Goal: Communication & Community: Answer question/provide support

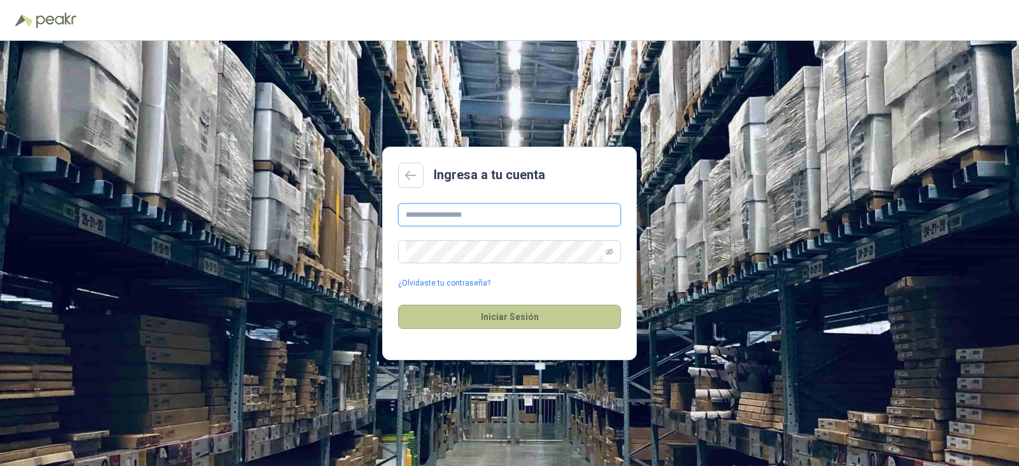
type input "**********"
click at [492, 313] on button "Iniciar Sesión" at bounding box center [509, 316] width 223 height 24
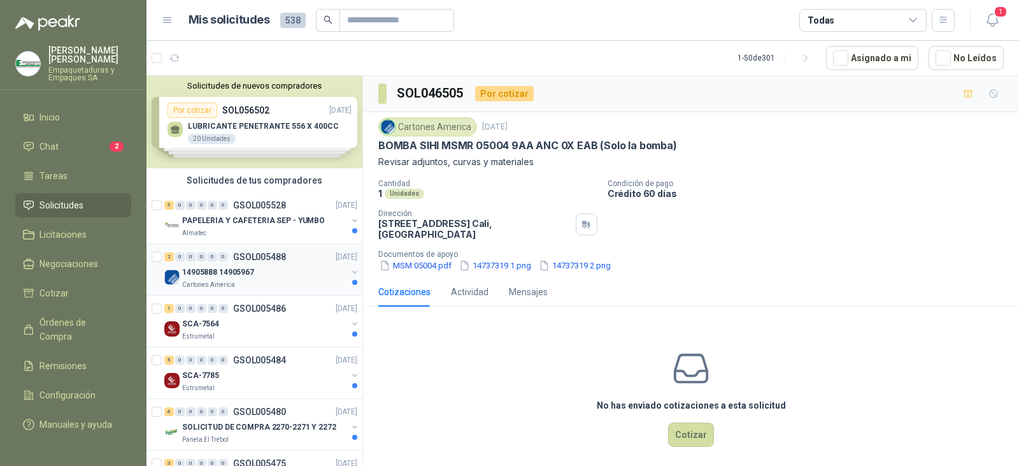
click at [273, 254] on p "GSOL005488" at bounding box center [259, 256] width 53 height 9
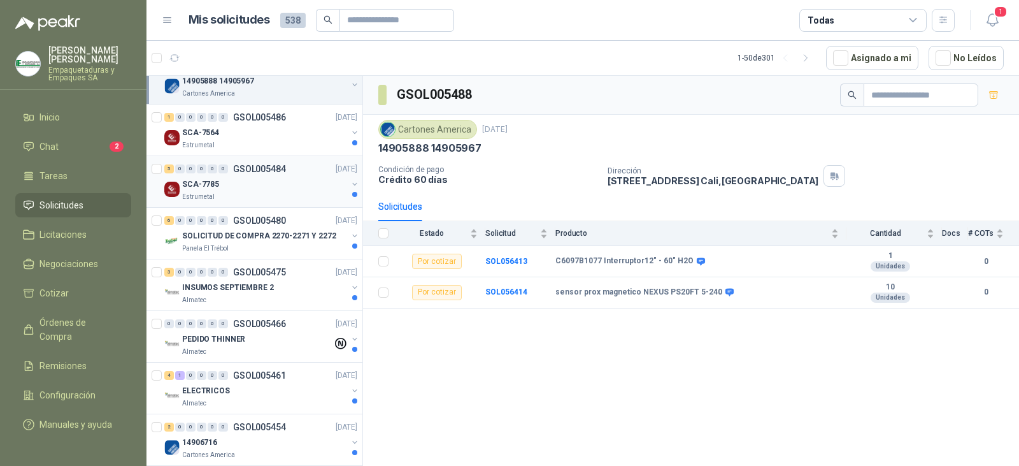
scroll to position [255, 0]
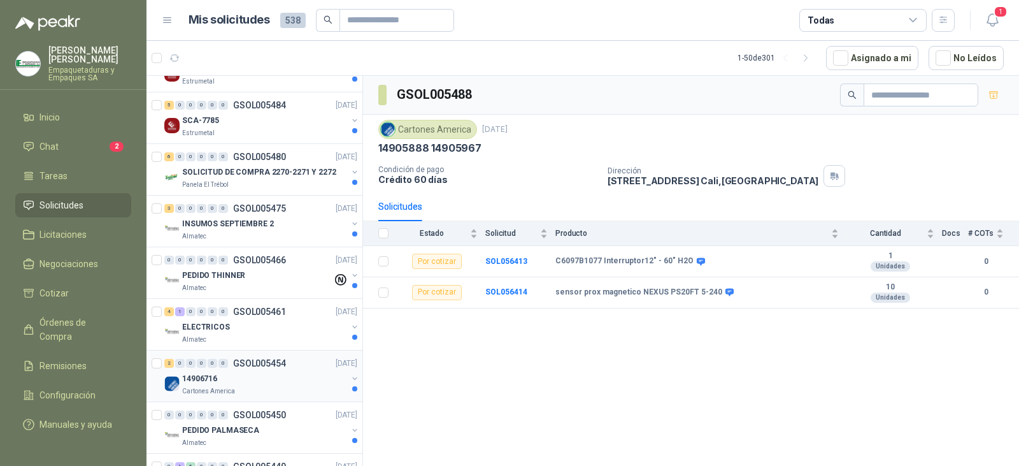
click at [266, 381] on div "14906716" at bounding box center [264, 378] width 165 height 15
drag, startPoint x: 557, startPoint y: 260, endPoint x: 641, endPoint y: 260, distance: 84.1
click at [641, 260] on b "Tm Daap 1Ka Bobina Mac" at bounding box center [600, 261] width 90 height 10
copy b "Tm Daap 1Ka [PERSON_NAME]"
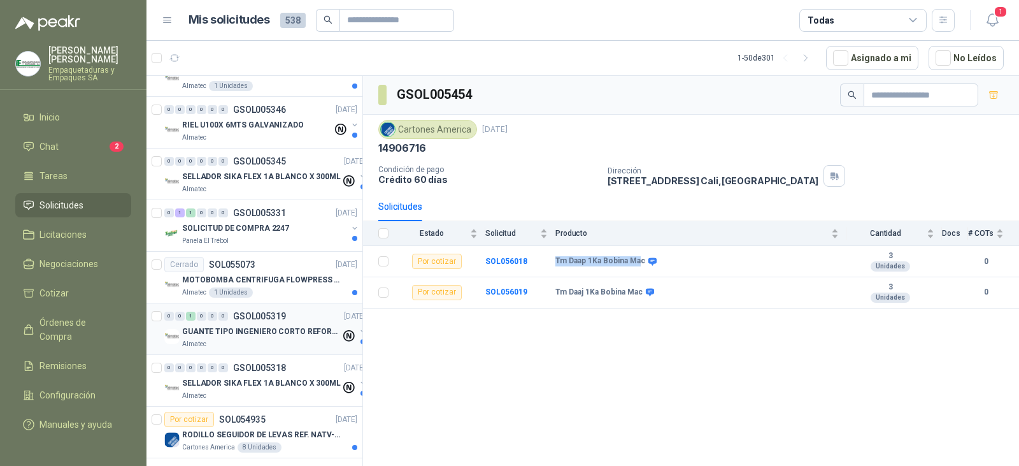
scroll to position [892, 0]
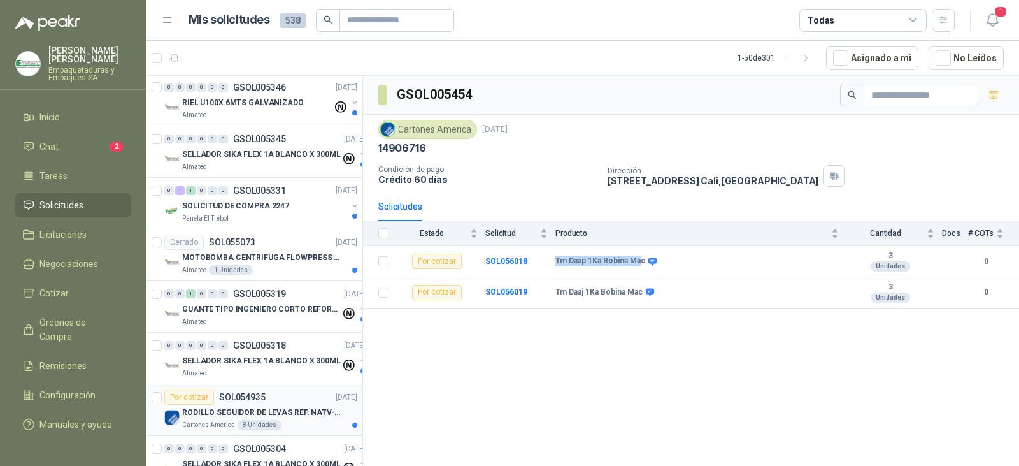
click at [273, 392] on div "Por cotizar SOL054935 [DATE]" at bounding box center [260, 396] width 193 height 15
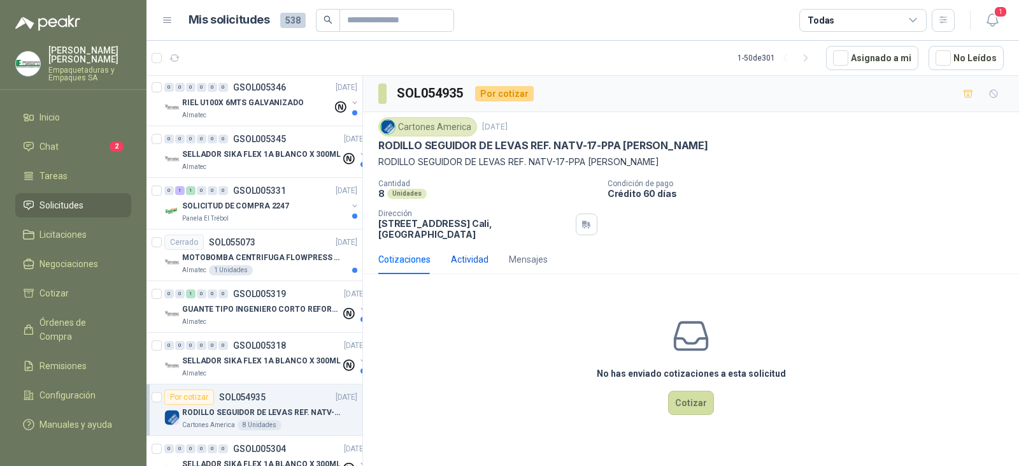
click at [463, 252] on div "Actividad" at bounding box center [470, 259] width 38 height 14
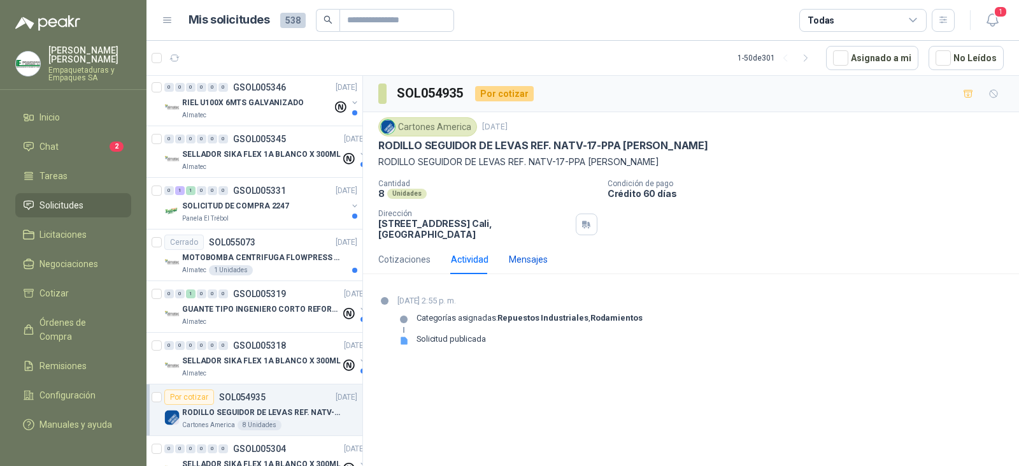
click at [528, 252] on div "Mensajes" at bounding box center [528, 259] width 39 height 14
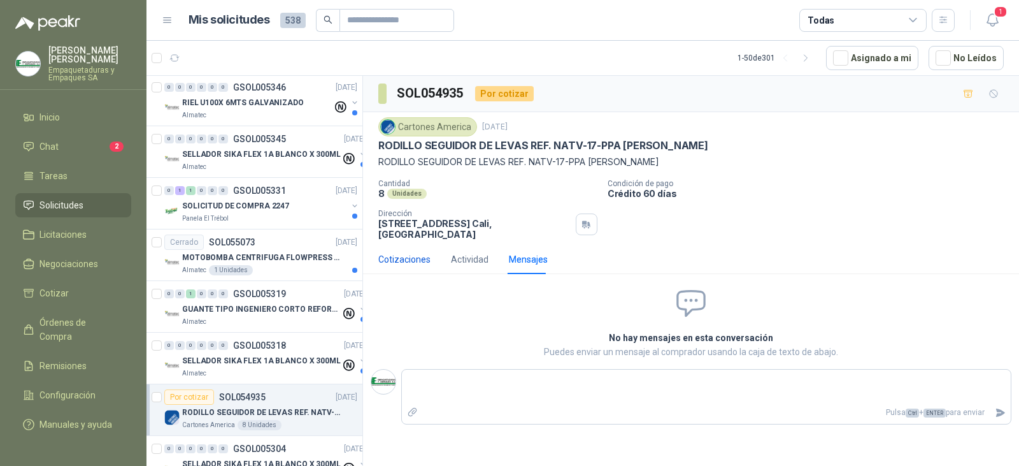
click at [395, 253] on div "Cotizaciones" at bounding box center [404, 259] width 52 height 14
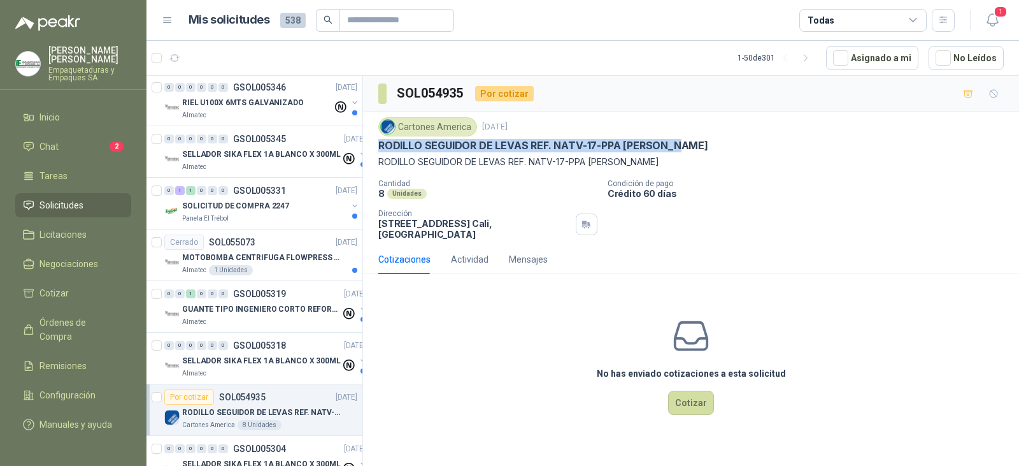
drag, startPoint x: 375, startPoint y: 144, endPoint x: 686, endPoint y: 142, distance: 310.8
click at [686, 142] on div "Cartones America [DATE] RODILLO SEGUIDOR DE LEVAS REF. NATV-17-PPA MARCA MCG RO…" at bounding box center [691, 178] width 656 height 132
copy p "RODILLO SEGUIDOR DE LEVAS REF. NATV-17-PPA [PERSON_NAME]"
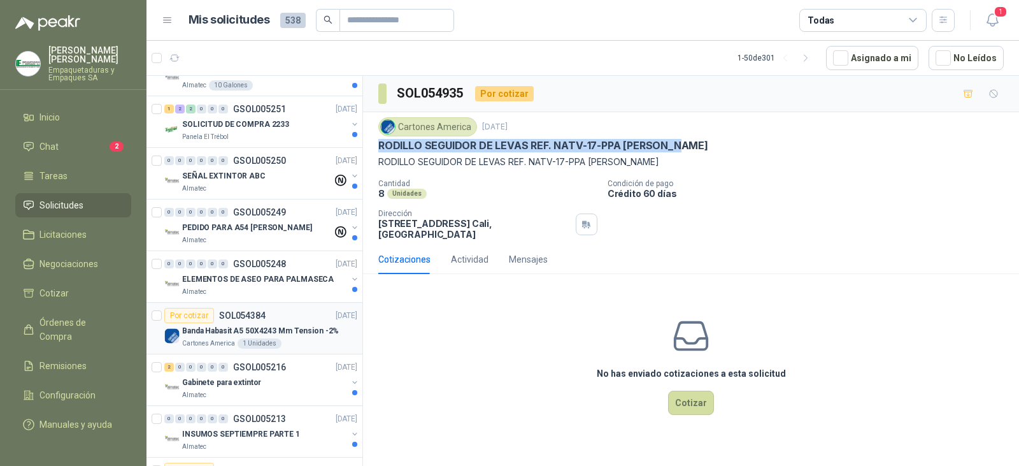
scroll to position [1528, 0]
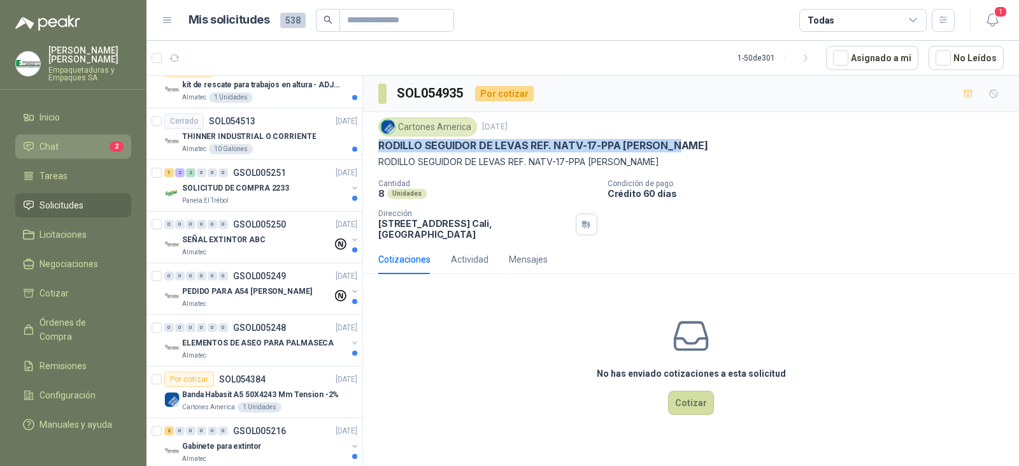
click at [83, 150] on li "Chat 2" at bounding box center [73, 146] width 101 height 14
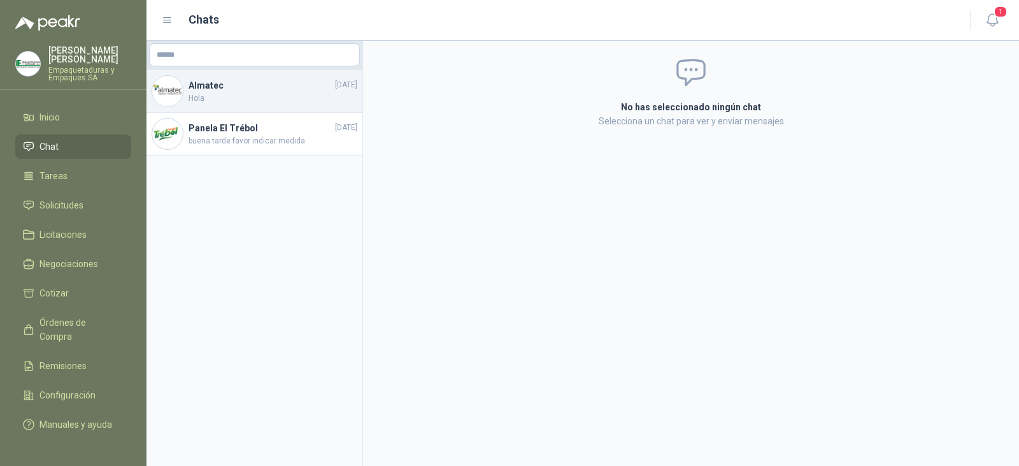
click at [243, 103] on span "Hola" at bounding box center [273, 98] width 169 height 12
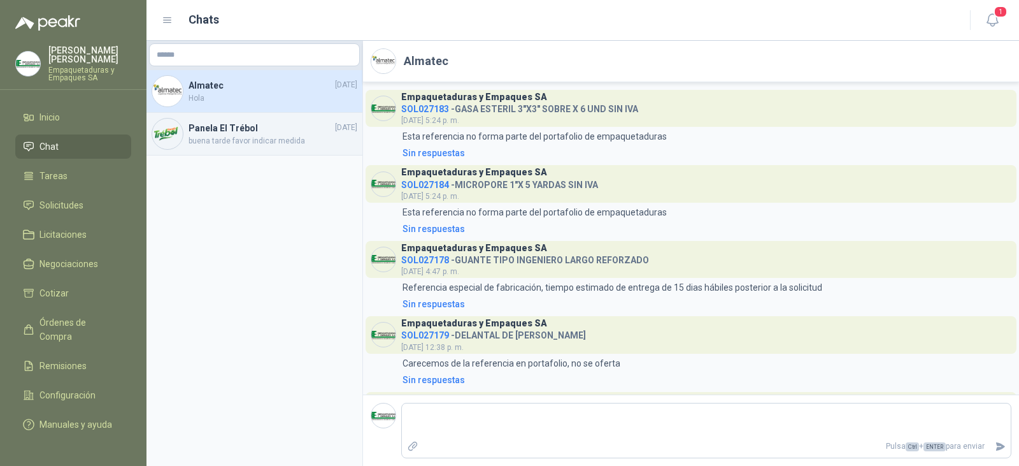
scroll to position [1782, 0]
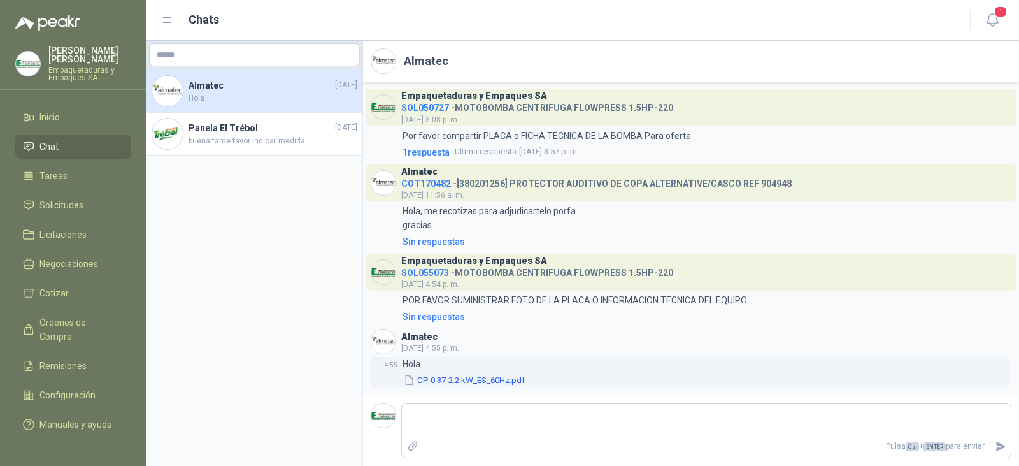
click at [485, 383] on button "CP 0.37-2.2 kW_ES_60Hz.pdf" at bounding box center [465, 379] width 124 height 13
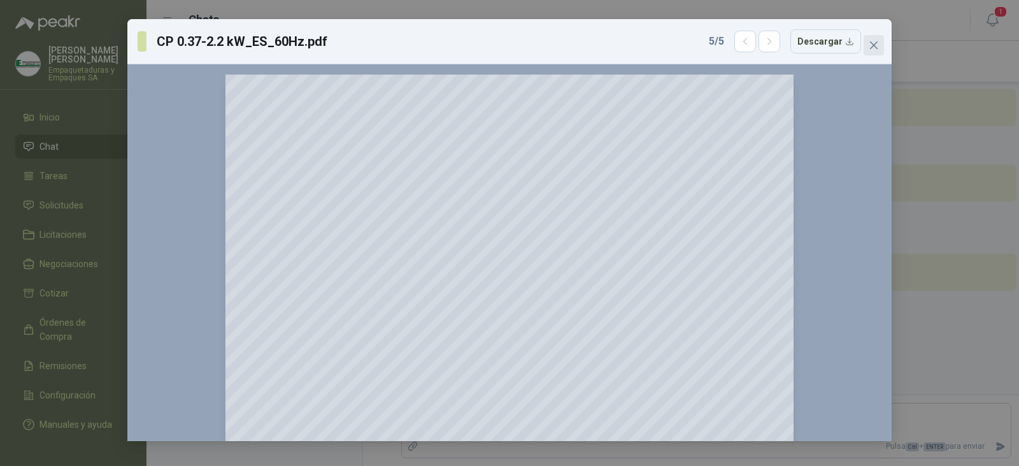
click at [873, 54] on button "Close" at bounding box center [874, 45] width 20 height 20
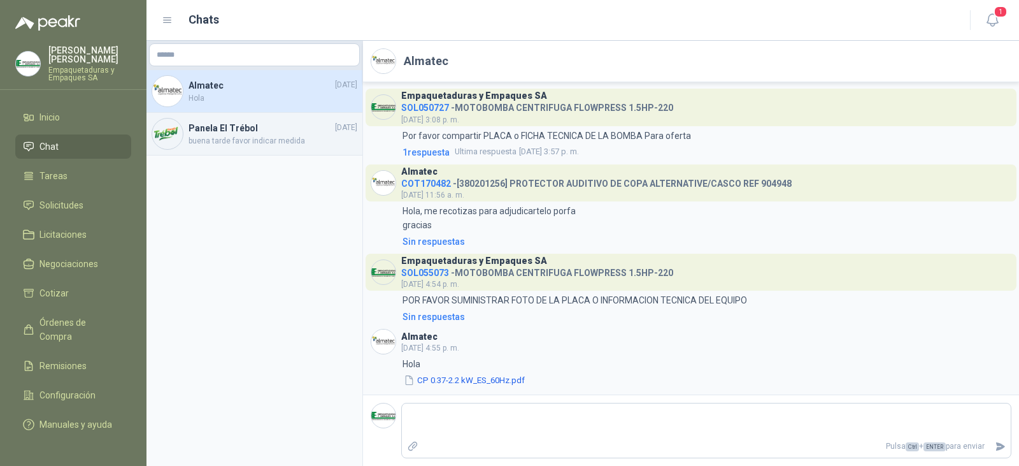
click at [271, 138] on span "buena tarde favor indicar medida" at bounding box center [273, 141] width 169 height 12
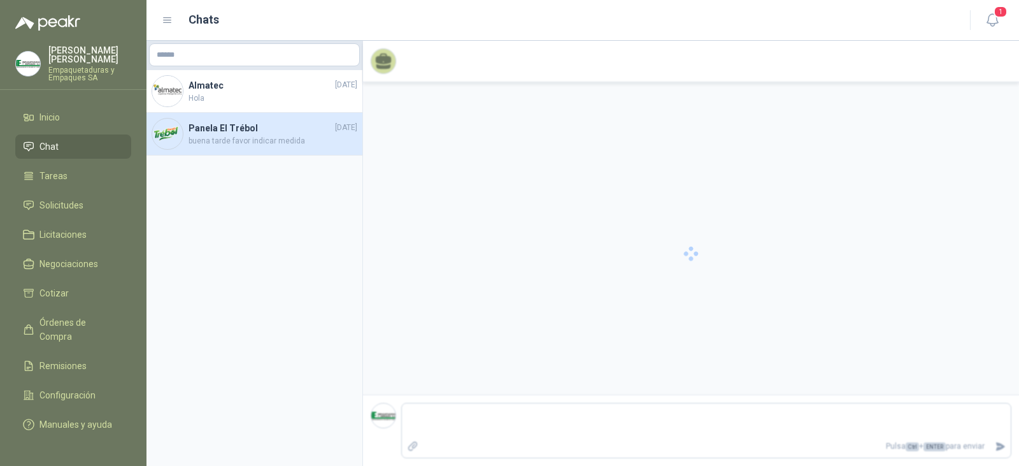
scroll to position [178, 0]
